Goal: Transaction & Acquisition: Purchase product/service

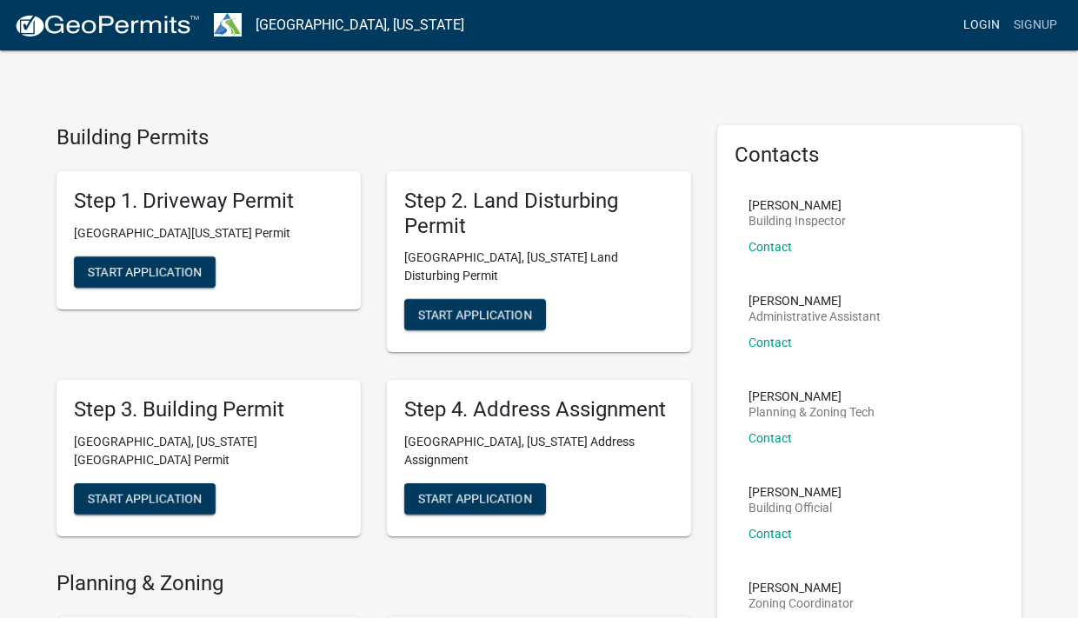
click at [987, 33] on link "Login" at bounding box center [982, 25] width 50 height 33
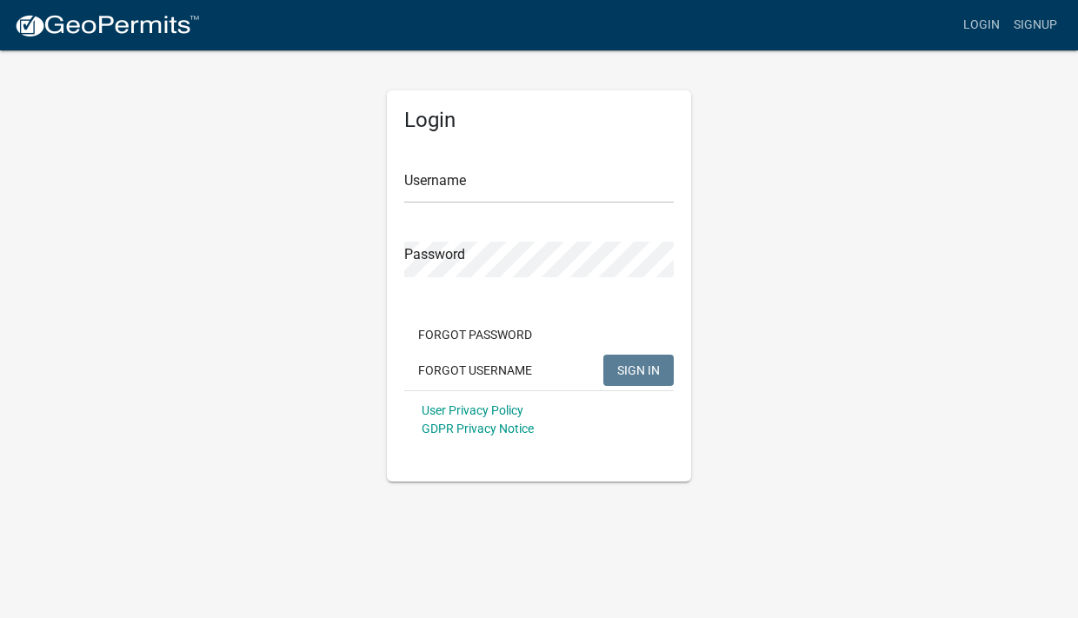
type input "Harrisgrayllc"
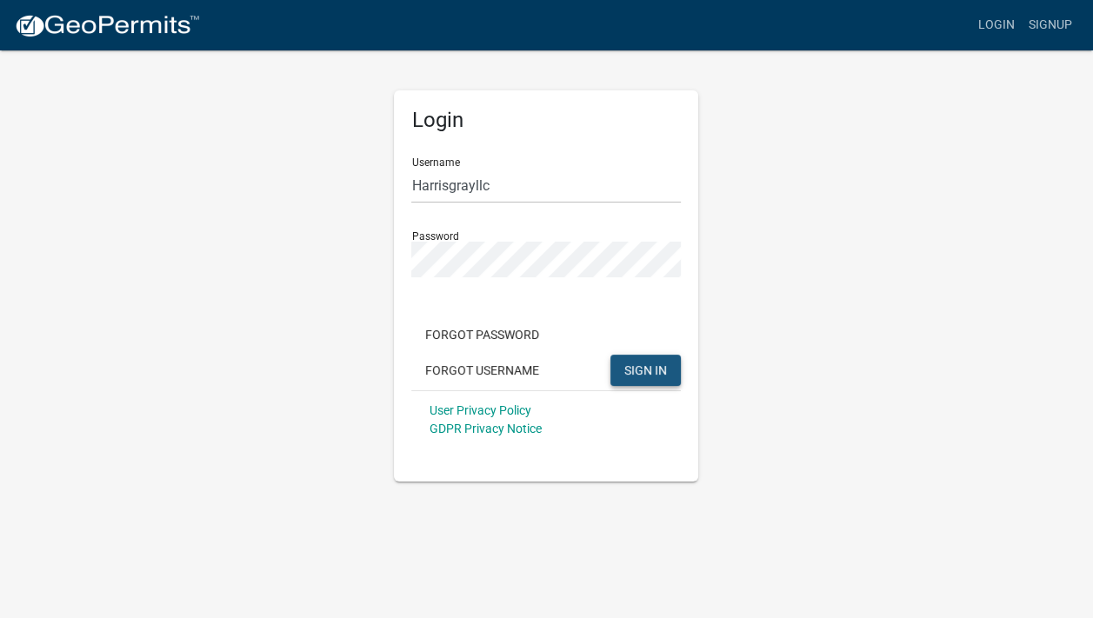
click at [637, 363] on span "SIGN IN" at bounding box center [645, 370] width 43 height 14
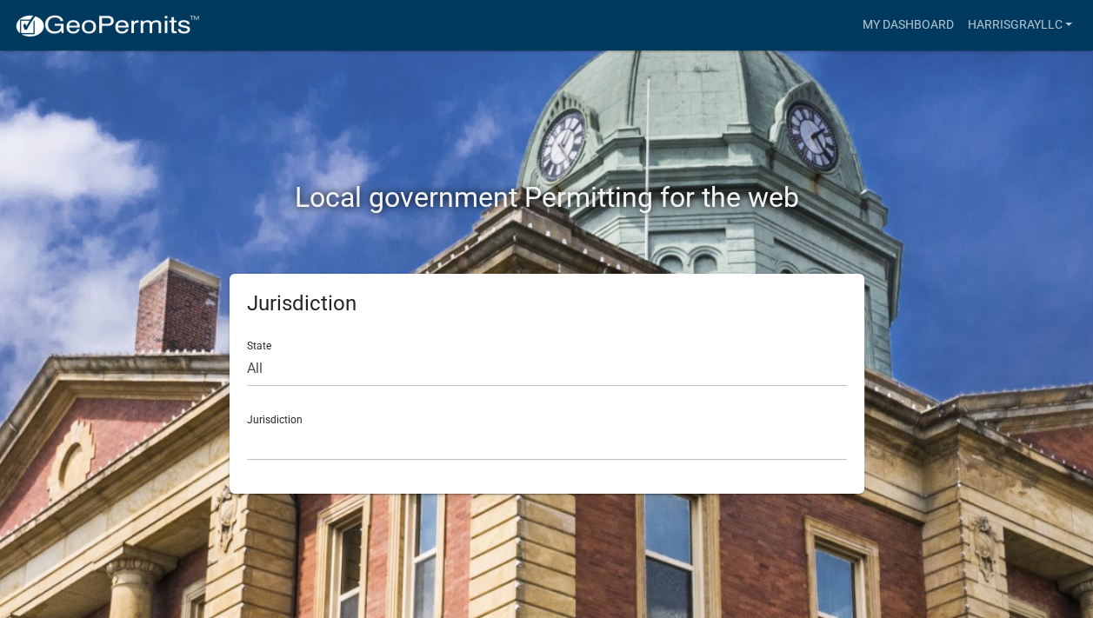
click at [253, 388] on form "State All Colorado Georgia Indiana Iowa Kansas Minnesota Ohio South Carolina Wi…" at bounding box center [547, 394] width 600 height 134
click at [247, 351] on select "All Colorado Georgia Indiana Iowa Kansas Minnesota Ohio South Carolina Wisconsin" at bounding box center [547, 369] width 600 height 36
select select "Georgia"
click option "Georgia" at bounding box center [0, 0] width 0 height 0
click at [279, 401] on div "Jurisdiction Carroll County, Georgia Cook County, Georgia Crawford County, Geor…" at bounding box center [547, 431] width 600 height 60
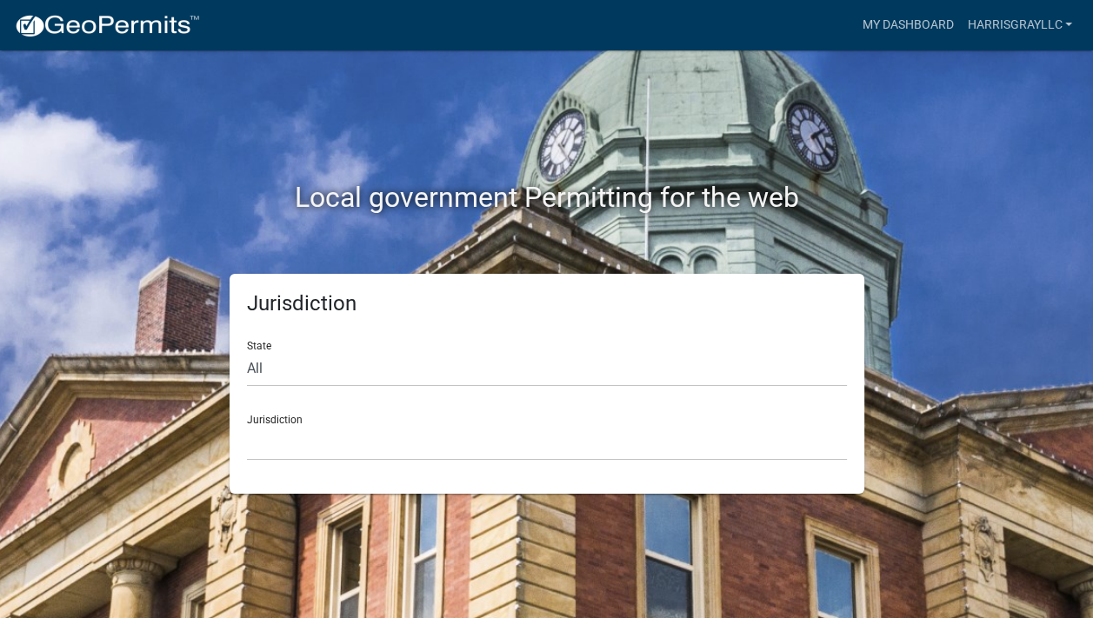
click at [276, 423] on div "Jurisdiction Carroll County, Georgia Cook County, Georgia Crawford County, Geor…" at bounding box center [547, 431] width 600 height 60
click at [99, 26] on img at bounding box center [107, 26] width 186 height 26
click at [99, 27] on img at bounding box center [107, 26] width 186 height 26
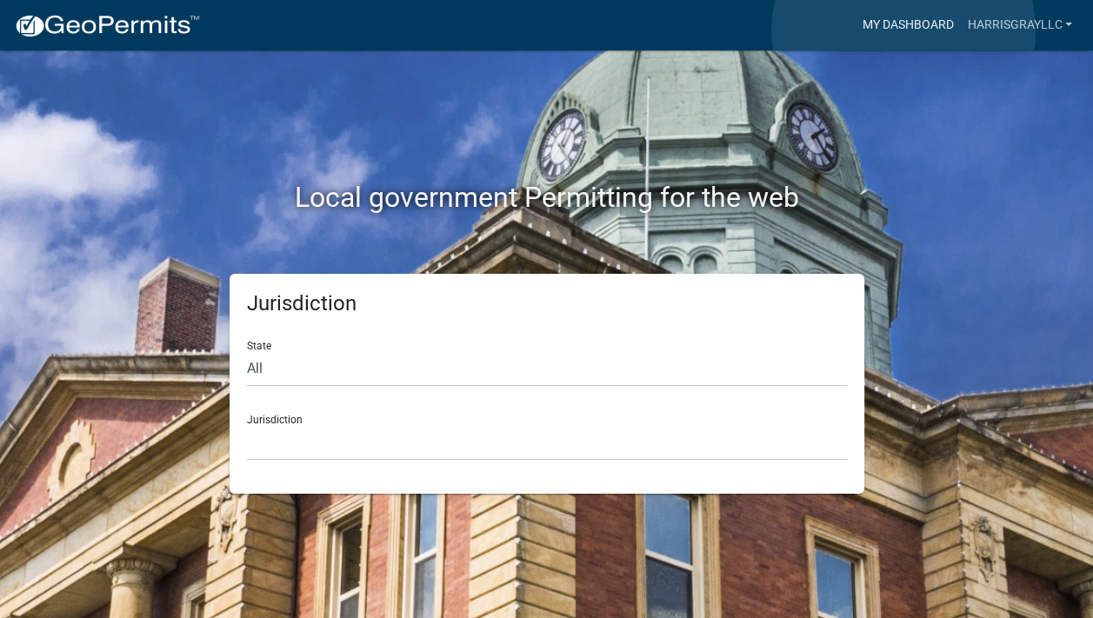
click at [904, 30] on link "My Dashboard" at bounding box center [907, 25] width 105 height 33
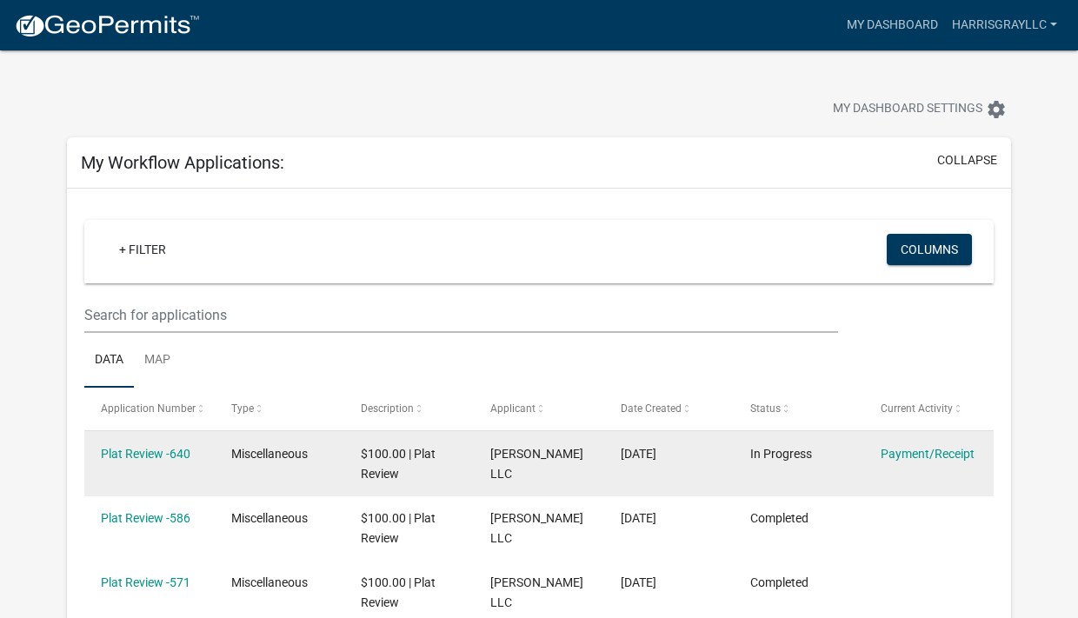
click at [136, 487] on datatable-body-cell "Plat Review -640" at bounding box center [149, 463] width 130 height 64
click at [135, 457] on link "Plat Review -640" at bounding box center [146, 454] width 90 height 14
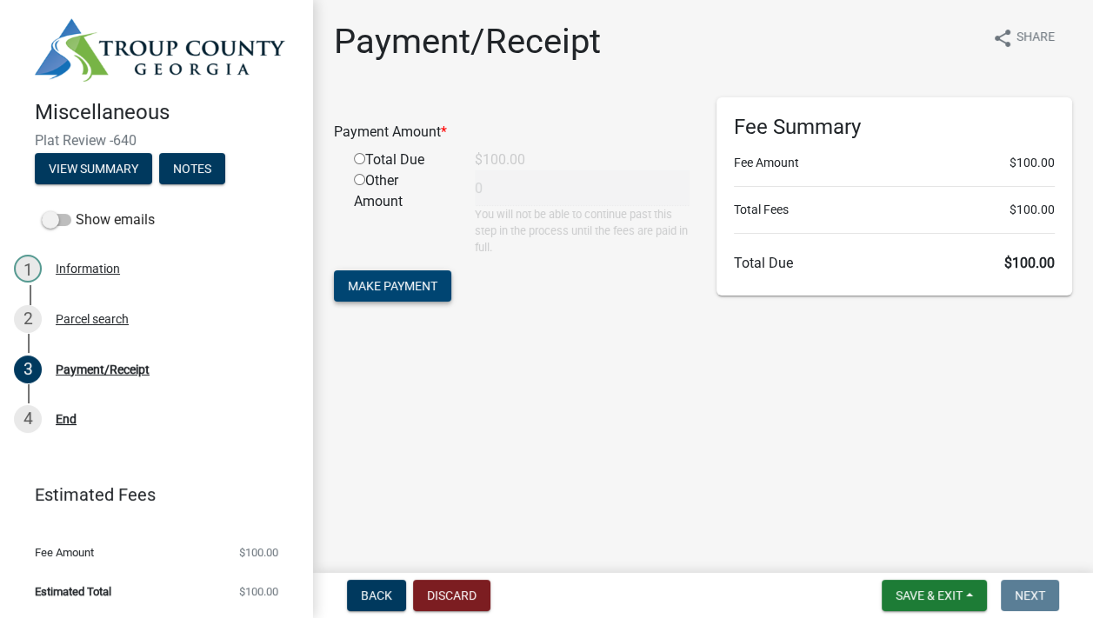
click at [385, 283] on span "Make Payment" at bounding box center [393, 285] width 90 height 14
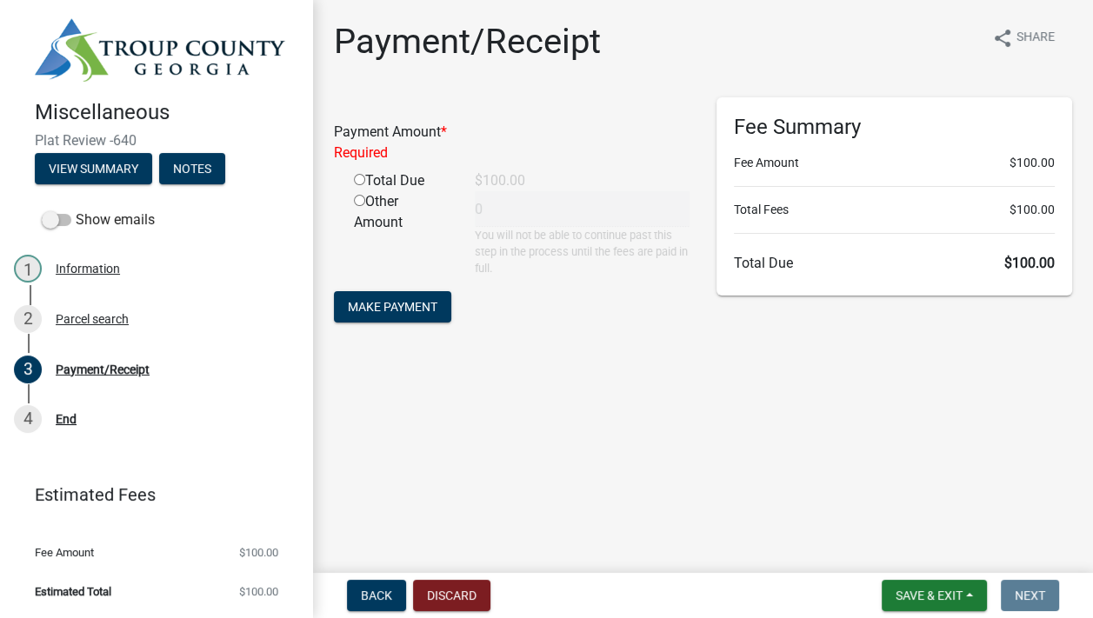
click at [361, 184] on input "radio" at bounding box center [359, 179] width 11 height 11
radio input "true"
type input "100"
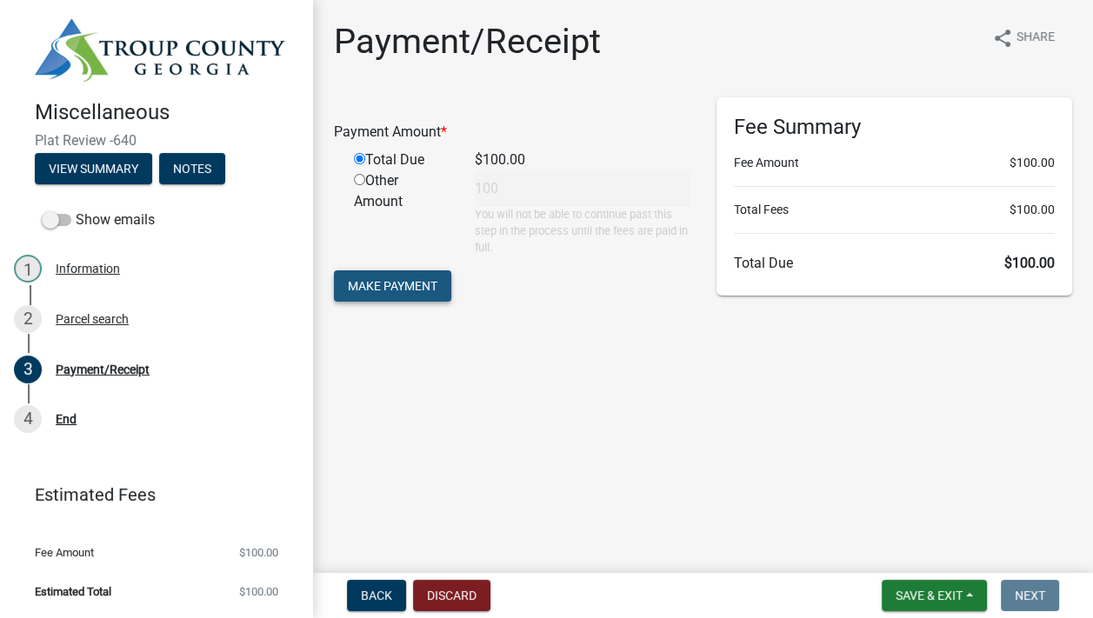
click at [397, 286] on span "Make Payment" at bounding box center [393, 285] width 90 height 14
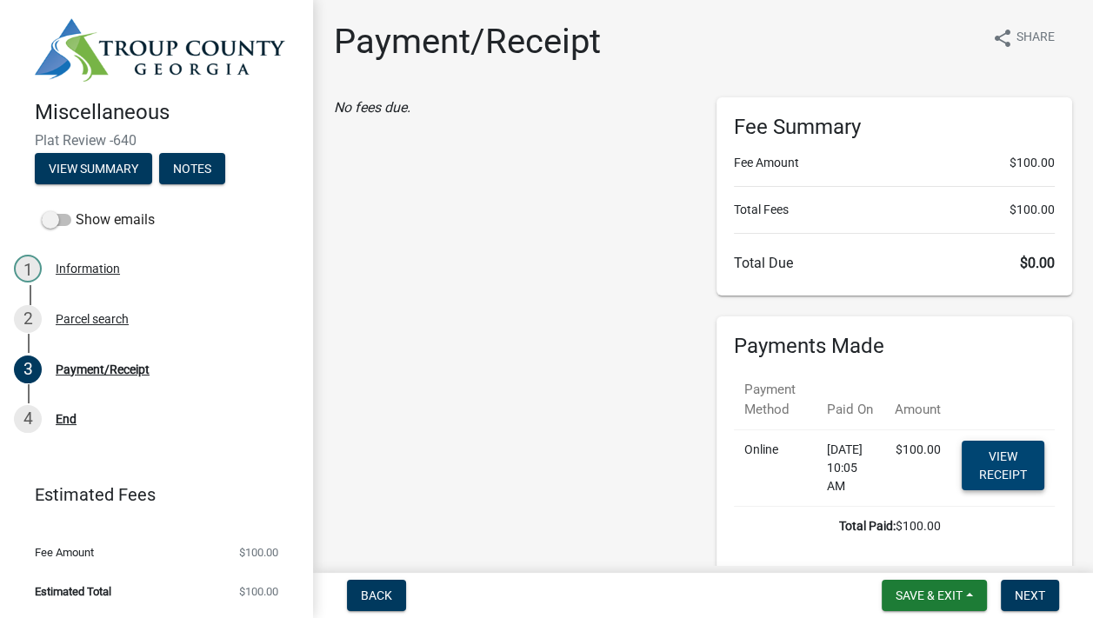
click at [988, 467] on link "View receipt" at bounding box center [1003, 466] width 83 height 50
